Goal: Book appointment/travel/reservation

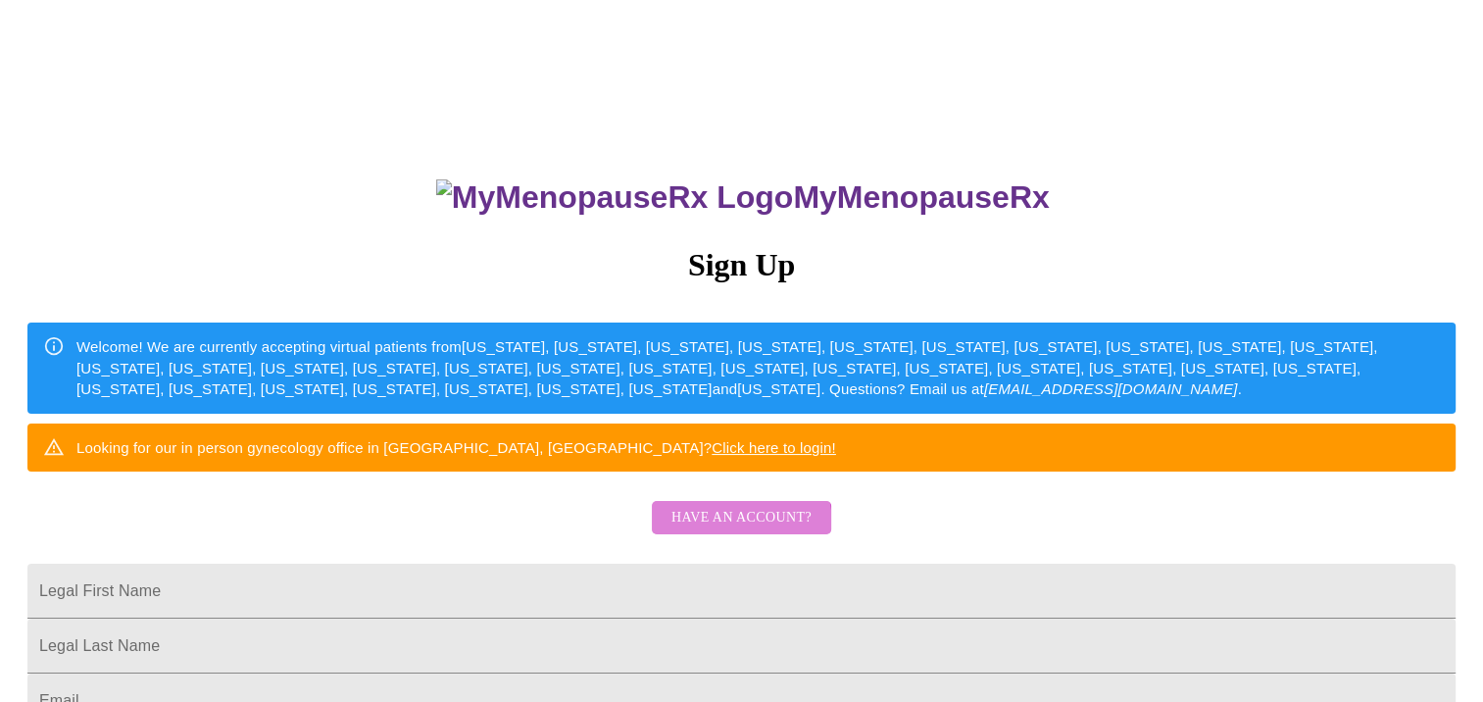
click at [721, 530] on span "Have an account?" at bounding box center [741, 518] width 140 height 24
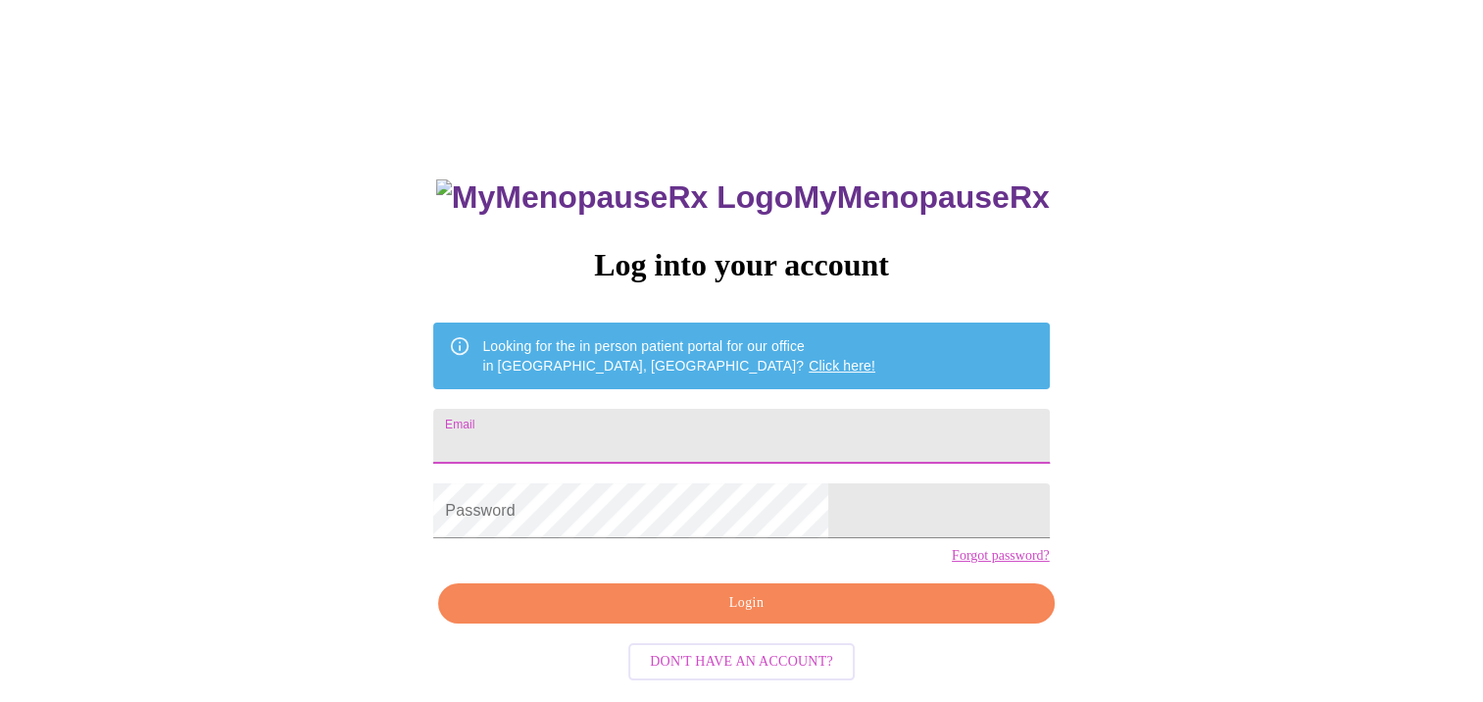
click at [697, 416] on input "Email" at bounding box center [740, 436] width 615 height 55
type input "[EMAIL_ADDRESS][DOMAIN_NAME]"
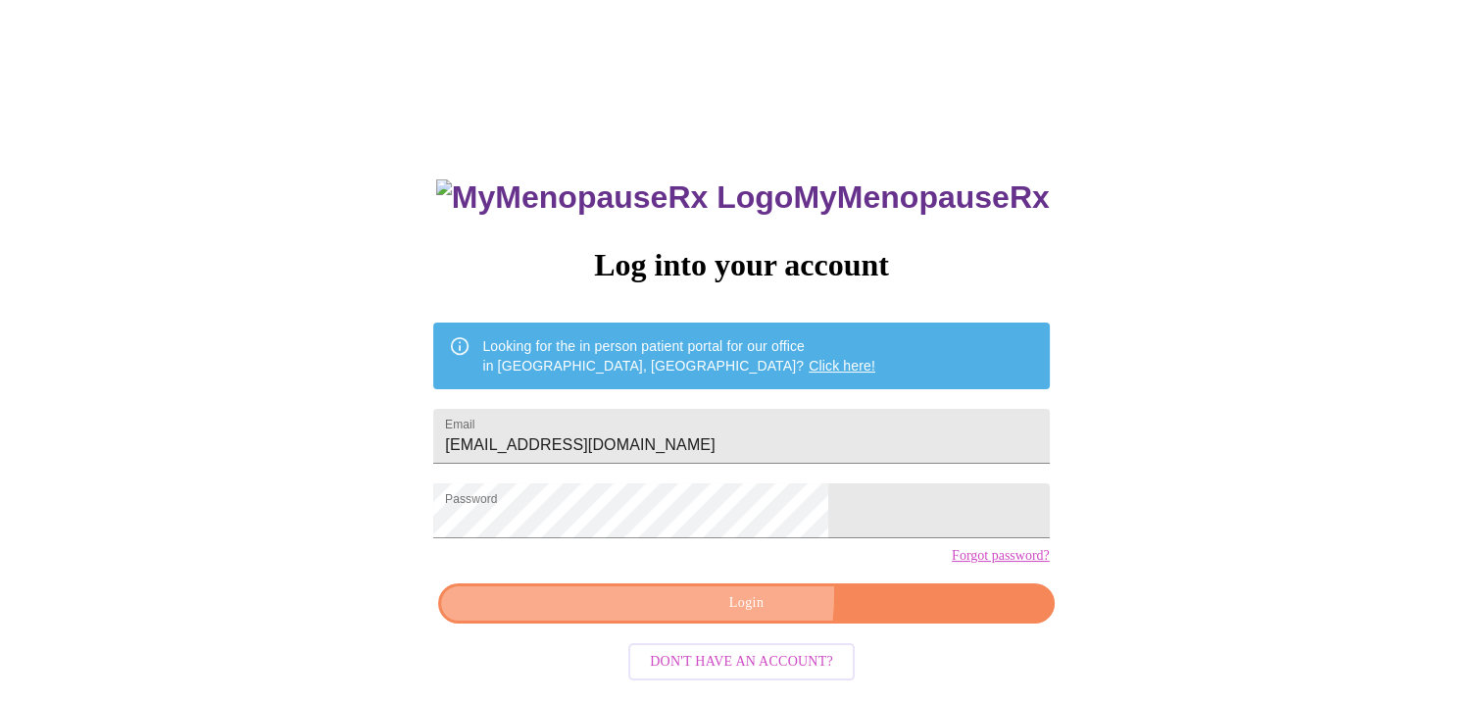
click at [707, 615] on span "Login" at bounding box center [746, 603] width 570 height 24
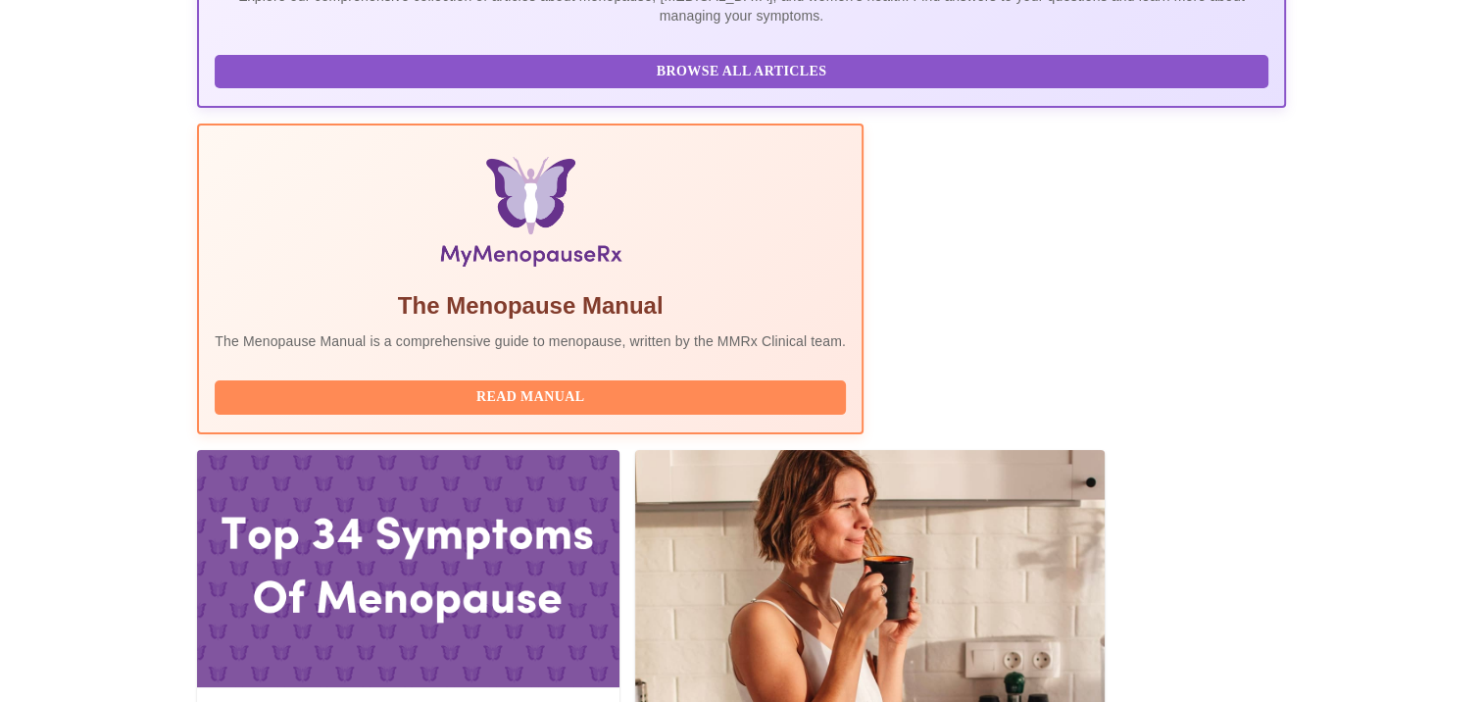
scroll to position [517, 0]
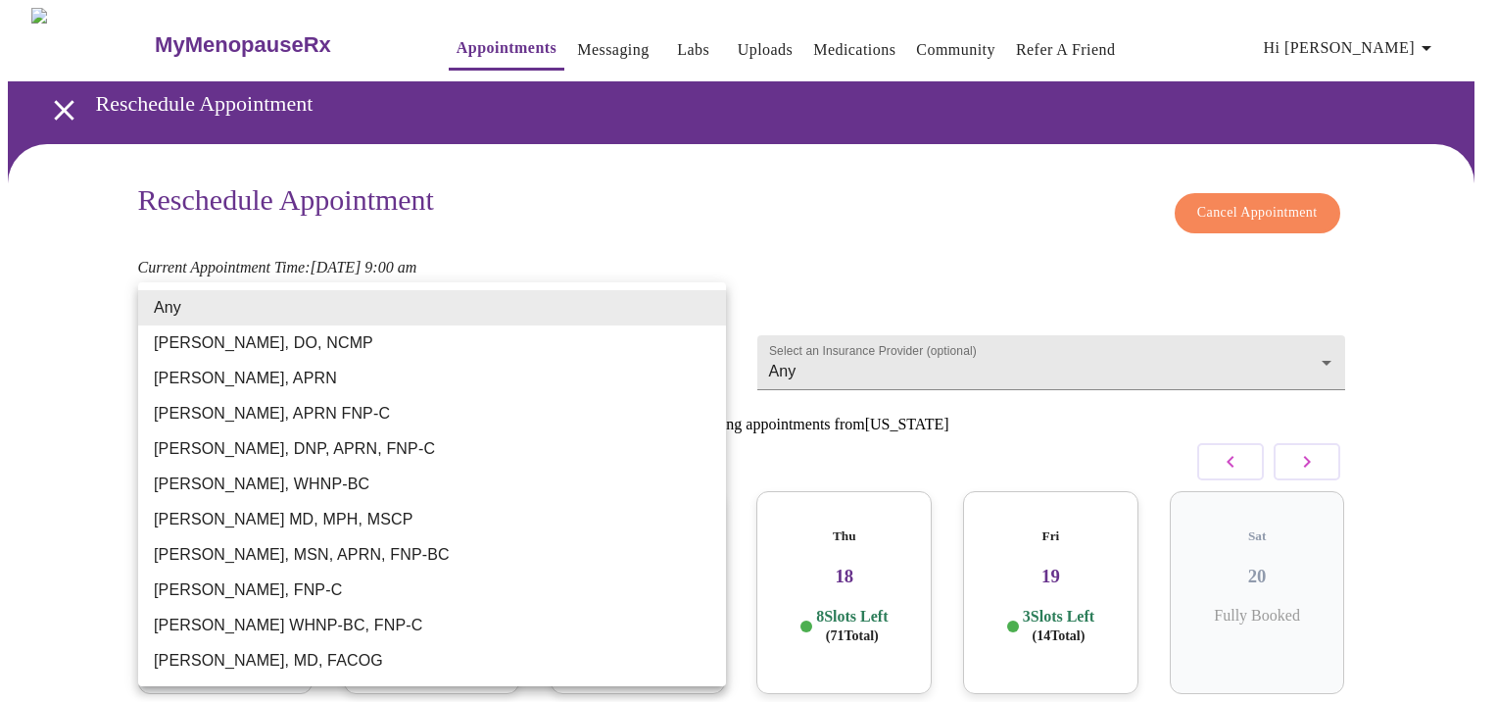
click at [539, 352] on body "MyMenopauseRx Appointments Messaging Labs Uploads Medications Community Refer a…" at bounding box center [749, 434] width 1482 height 853
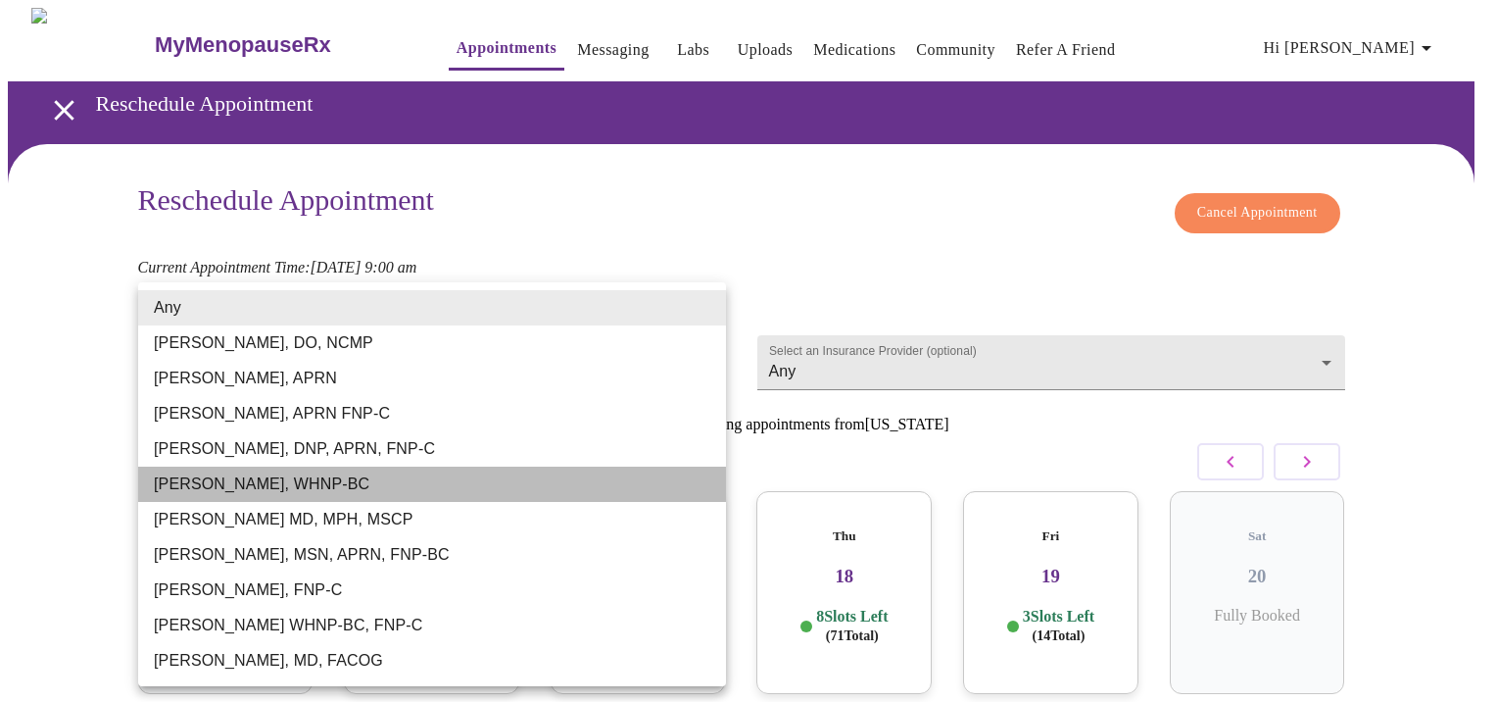
click at [259, 487] on li "[PERSON_NAME], WHNP-BC" at bounding box center [432, 483] width 588 height 35
type input "[PERSON_NAME], WHNP-BC"
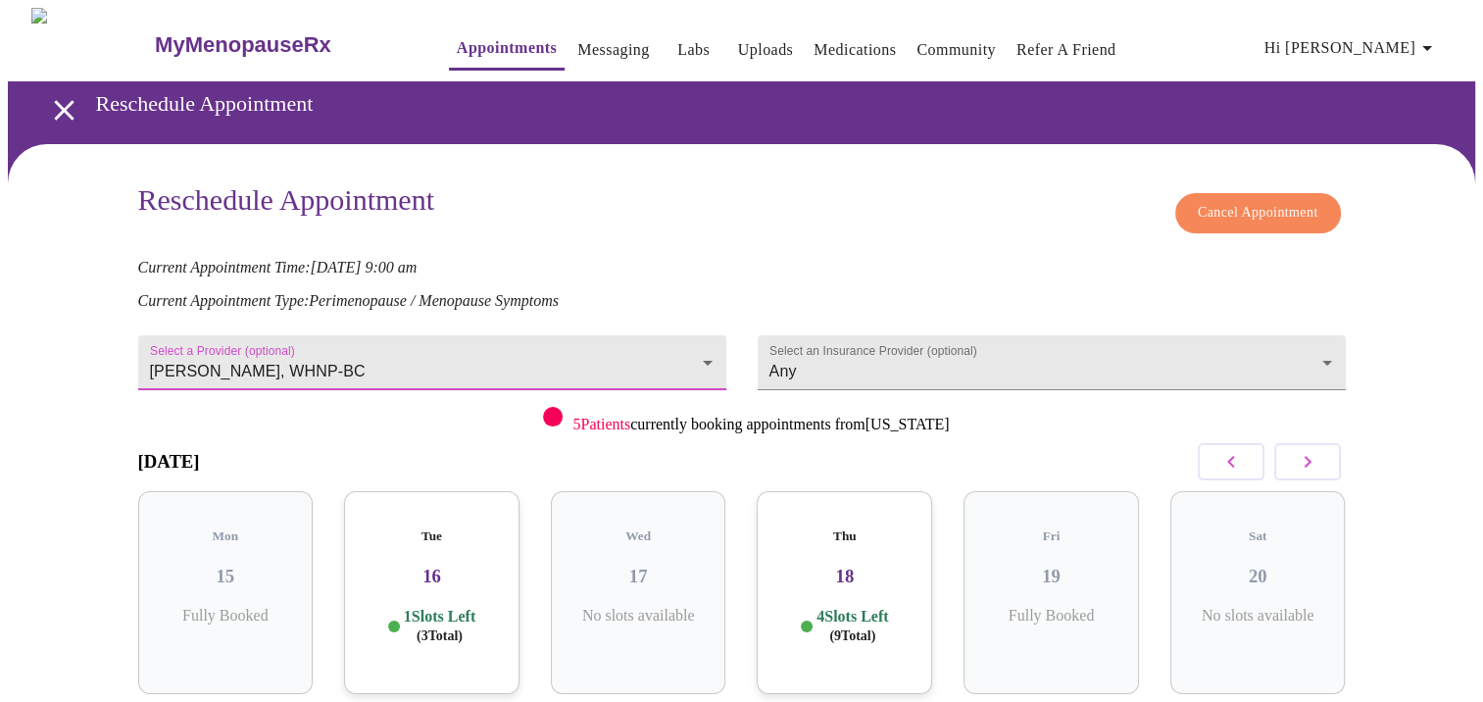
click at [1306, 456] on icon "button" at bounding box center [1306, 462] width 7 height 12
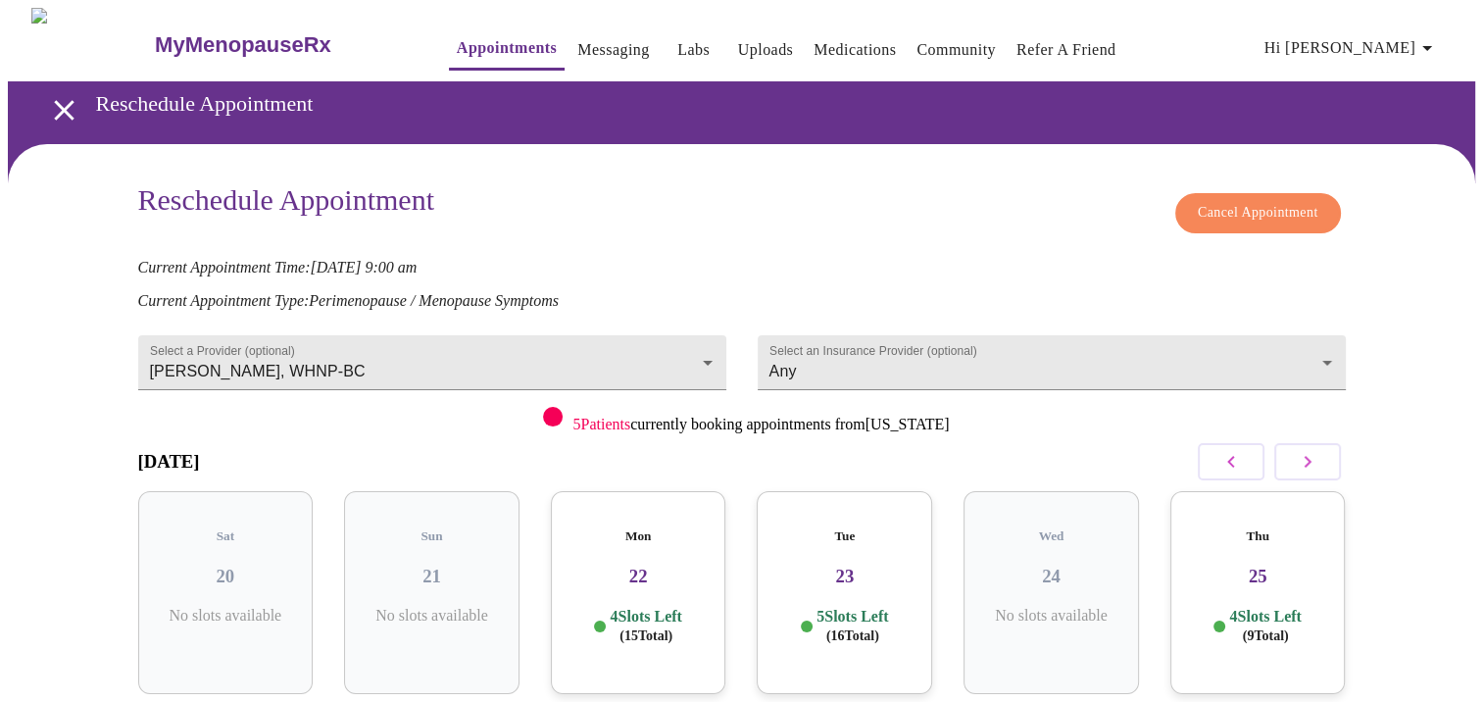
click at [1269, 579] on div "Thu 25 4 Slots Left ( 9 Total)" at bounding box center [1257, 592] width 175 height 203
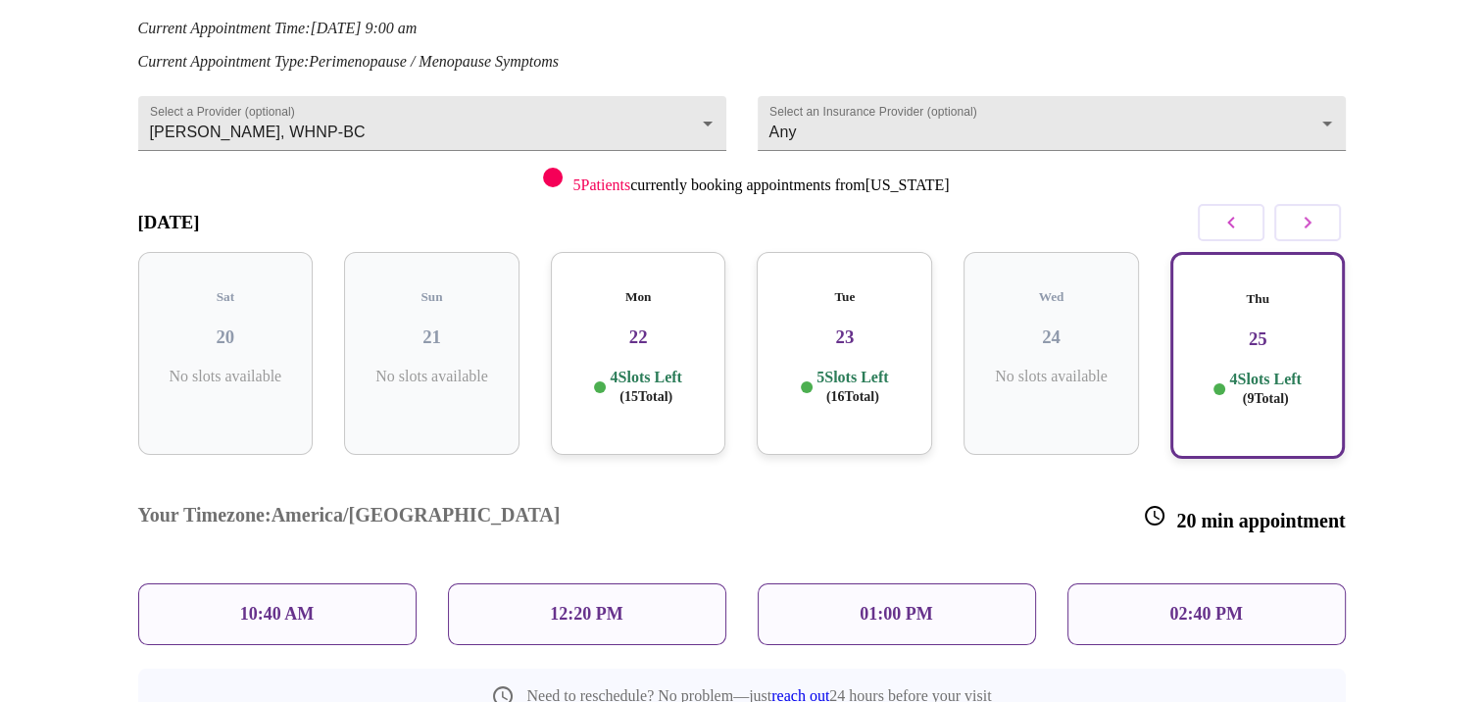
scroll to position [280, 0]
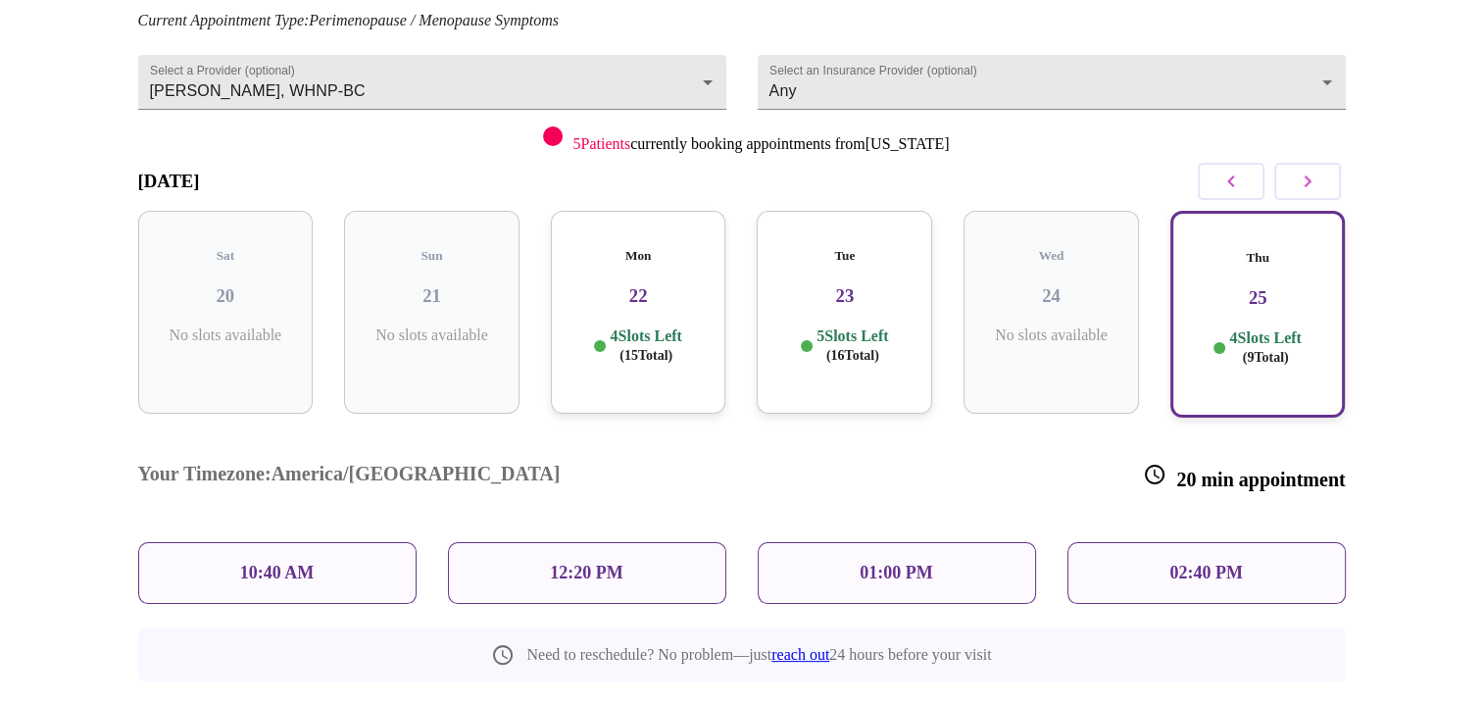
click at [1218, 563] on p "02:40 PM" at bounding box center [1205, 573] width 73 height 21
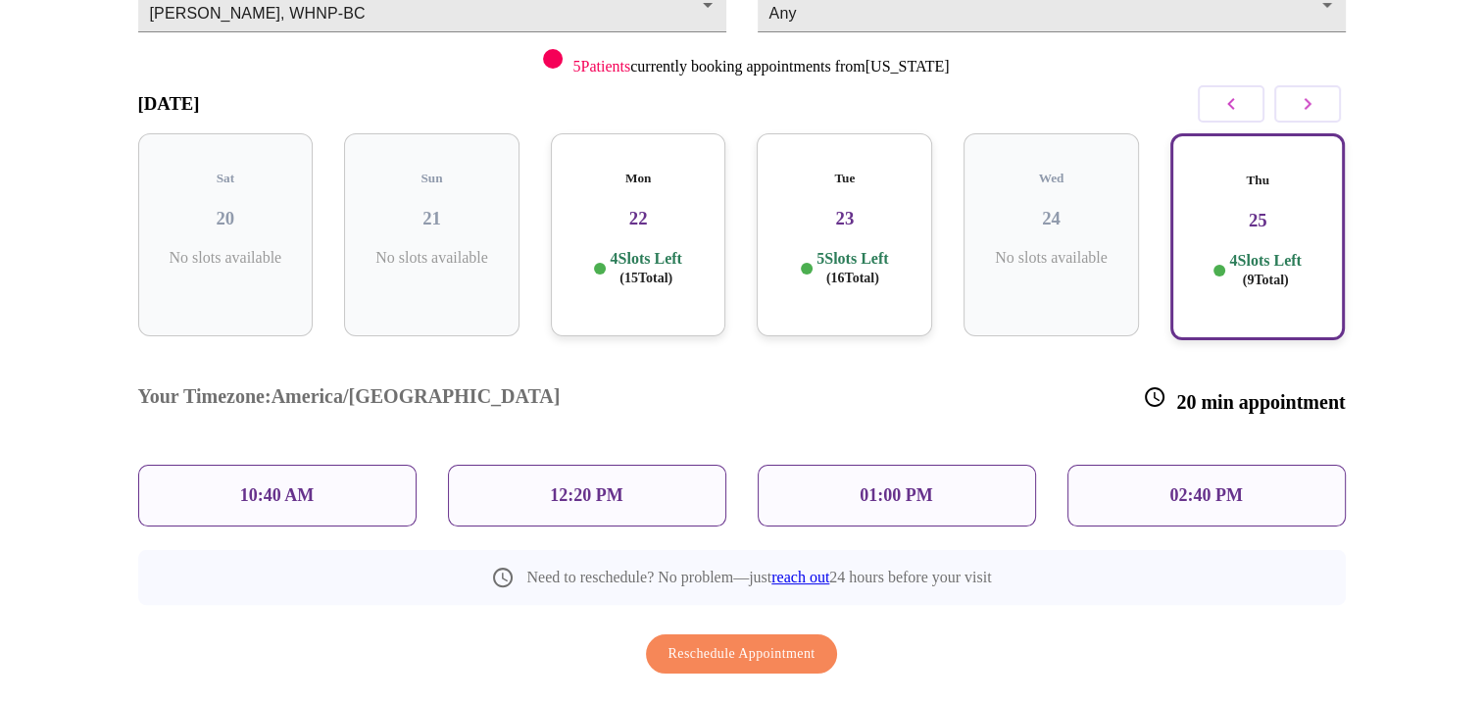
click at [1188, 485] on p "02:40 PM" at bounding box center [1205, 495] width 73 height 21
click at [1186, 485] on p "02:40 PM" at bounding box center [1205, 495] width 73 height 21
click at [810, 642] on span "Reschedule Appointment" at bounding box center [741, 654] width 147 height 24
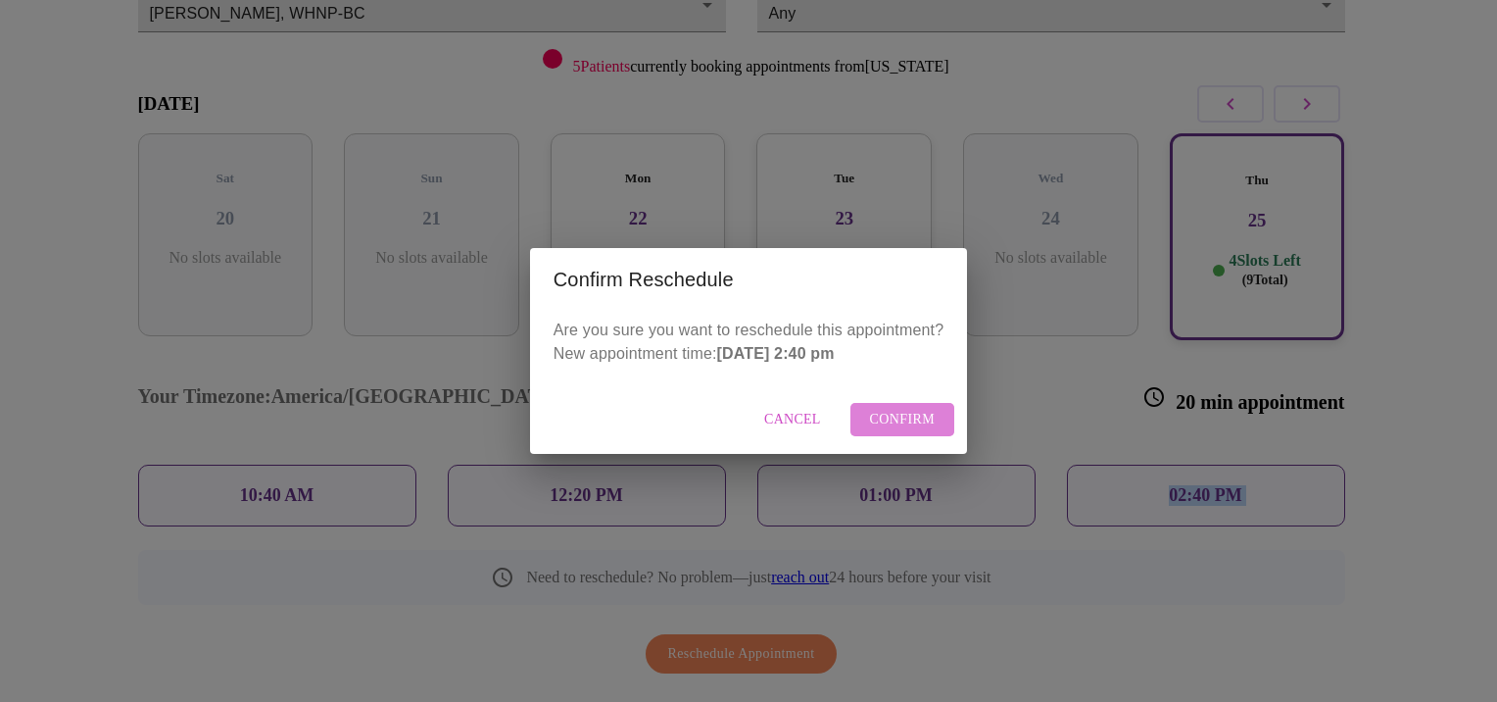
click at [906, 423] on span "Confirm" at bounding box center [903, 420] width 66 height 24
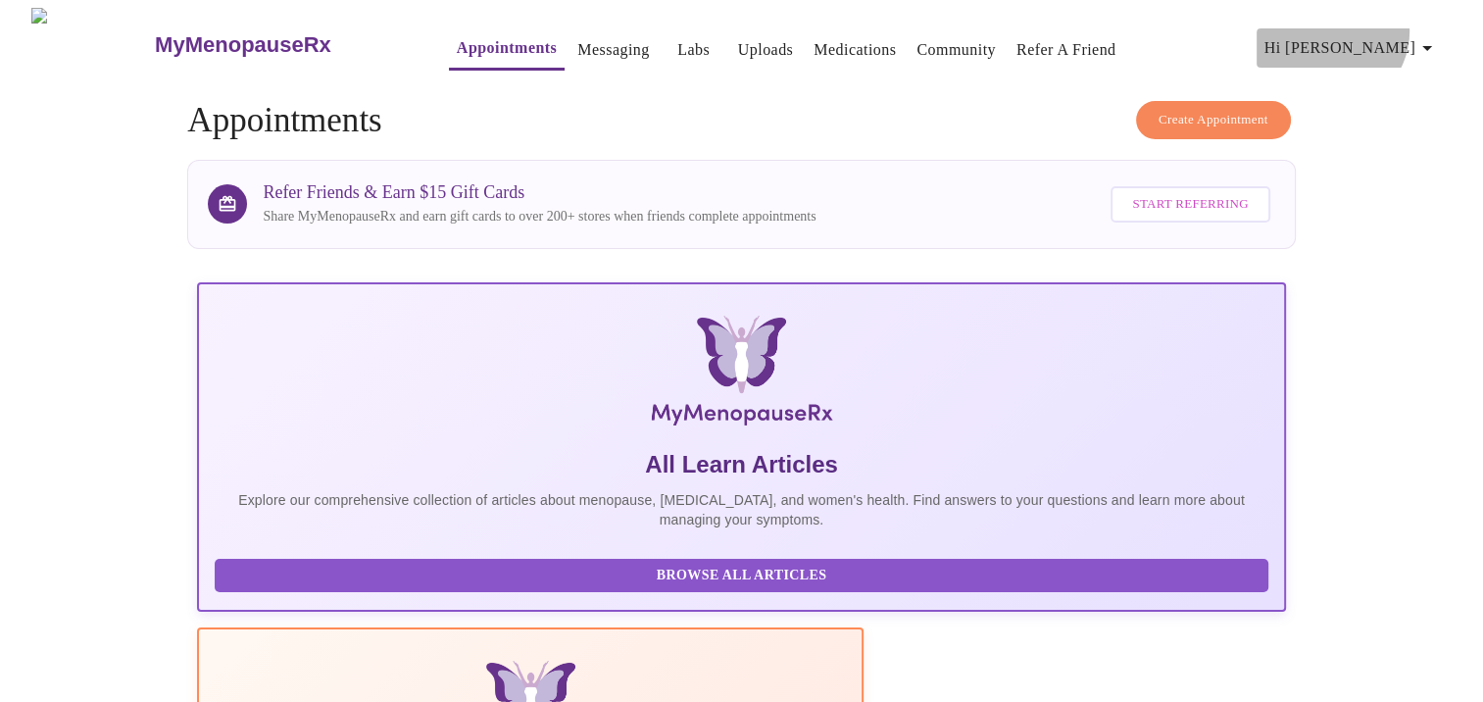
click at [1416, 28] on button "Hi [PERSON_NAME]" at bounding box center [1351, 47] width 190 height 39
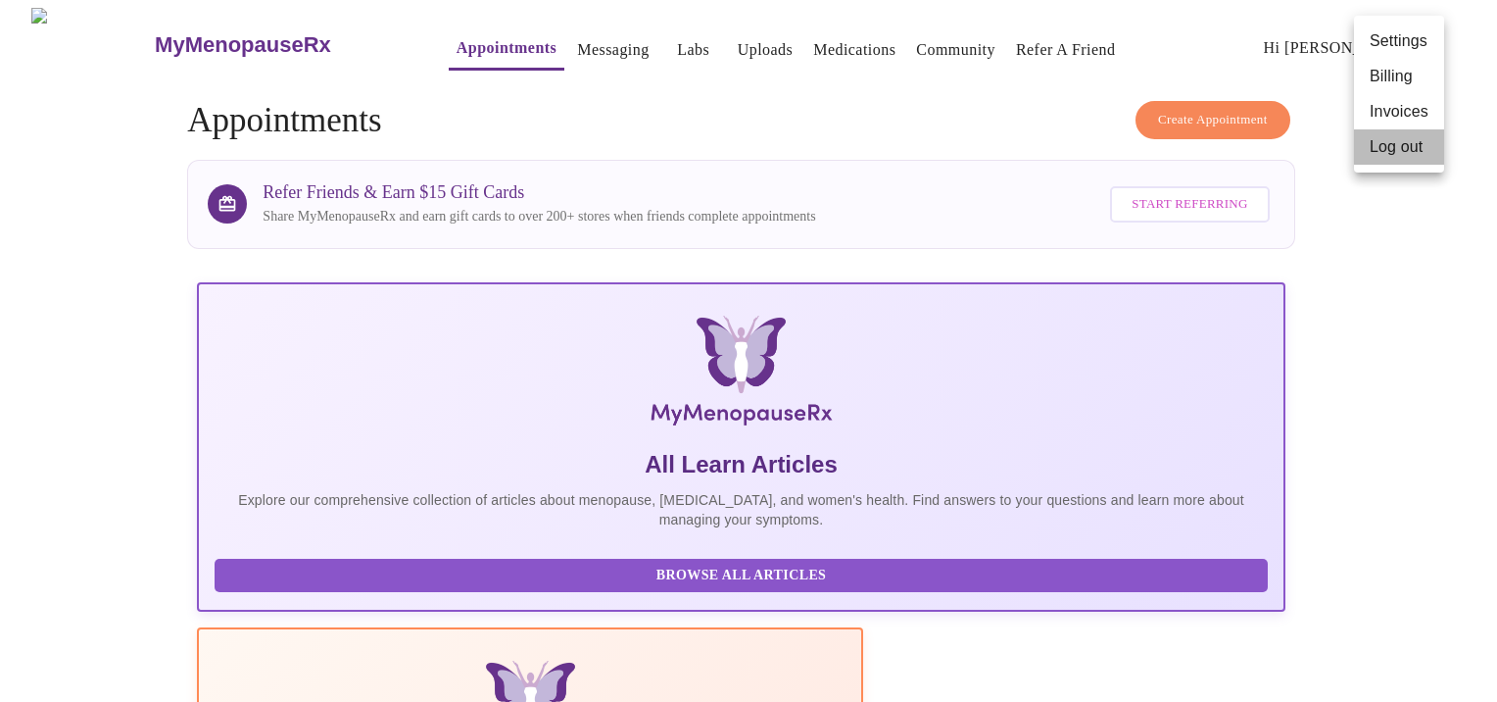
click at [1390, 149] on li "Log out" at bounding box center [1399, 146] width 90 height 35
